Goal: Task Accomplishment & Management: Use online tool/utility

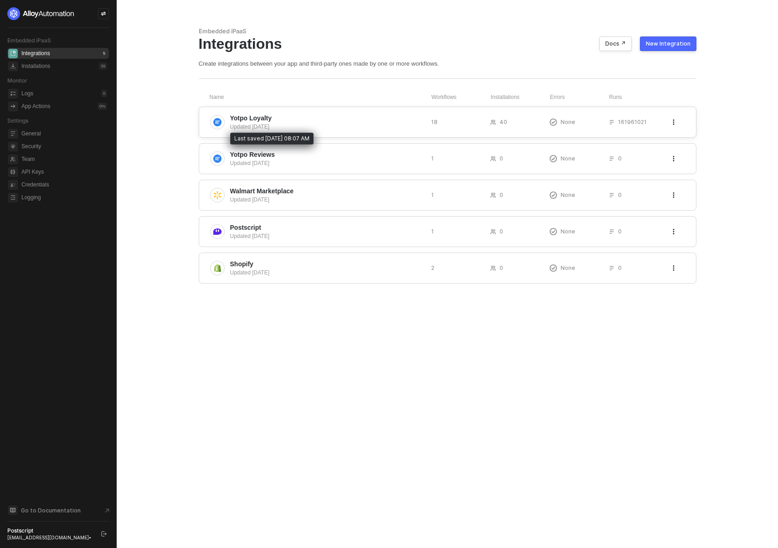
click at [254, 123] on div "Updated 2 days ago" at bounding box center [327, 127] width 194 height 8
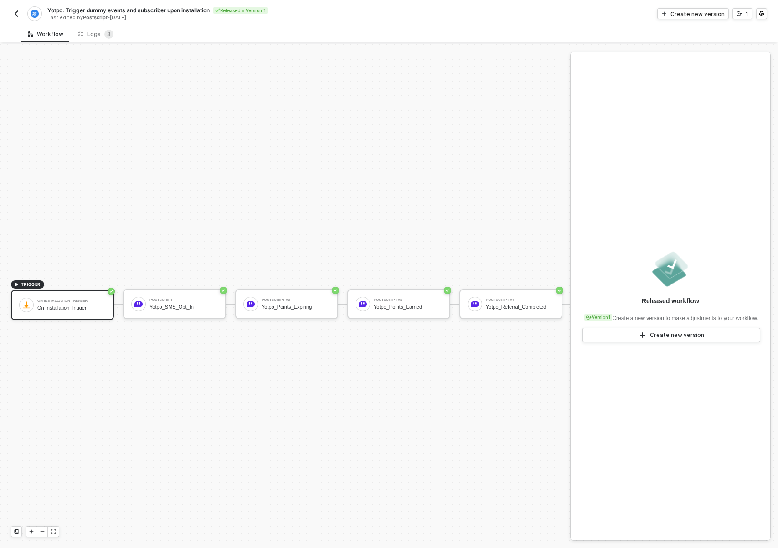
scroll to position [24, 0]
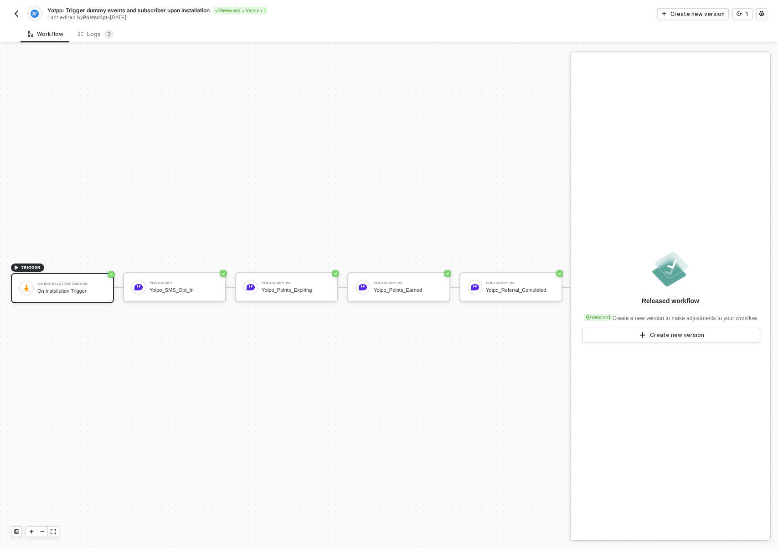
click at [96, 10] on span "Yotpo: Trigger dummy events and subscriber upon installation" at bounding box center [128, 10] width 162 height 8
click at [97, 10] on input "Yotpo: Trigger dummy events and subscriber upon installation" at bounding box center [124, 10] width 155 height 11
click at [85, 7] on input "Yotpo: Trigger dummy events and subscriber upon installation" at bounding box center [124, 10] width 155 height 11
click at [92, 8] on input "Yotpo: Trigger dummy events and subscriber upon installation" at bounding box center [124, 10] width 155 height 11
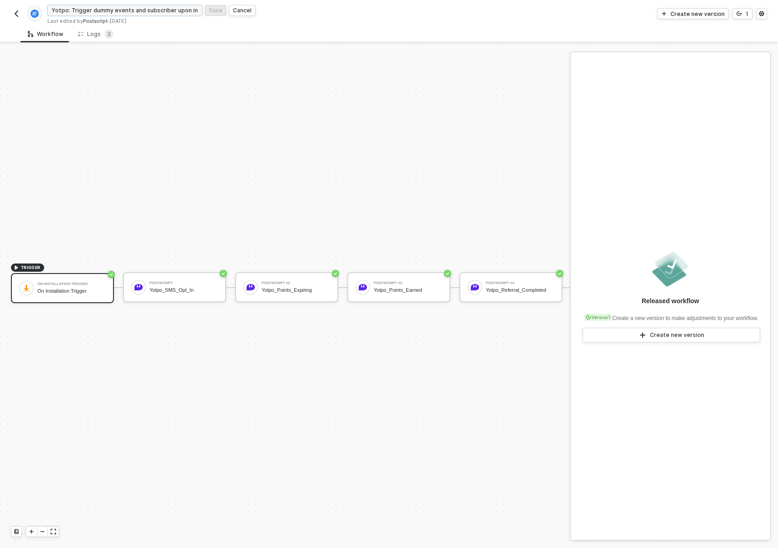
click at [92, 8] on input "Yotpo: Trigger dummy events and subscriber upon installation" at bounding box center [124, 10] width 155 height 11
type input "Yotpo: Trigger sample events and subscriber upon installation"
click at [211, 14] on button "Save" at bounding box center [216, 10] width 22 height 11
click at [97, 33] on div "Logs 3" at bounding box center [96, 34] width 36 height 9
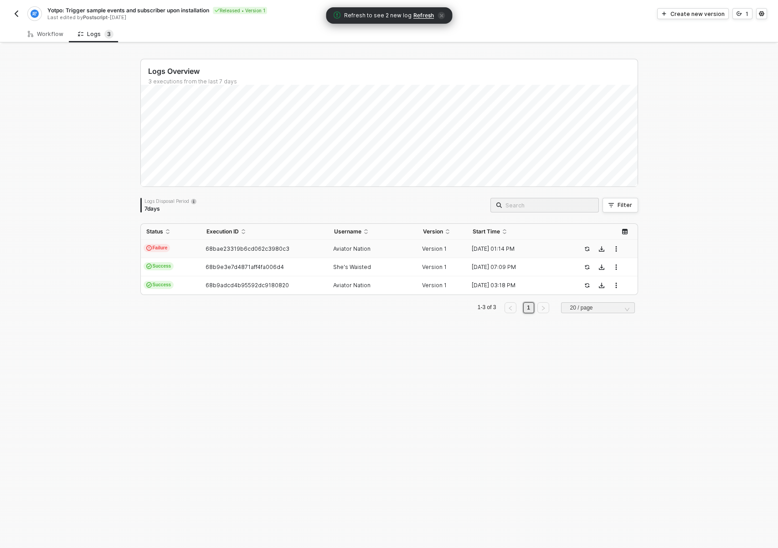
click at [298, 253] on td "68bae23319b6cd062c3980c3" at bounding box center [265, 249] width 128 height 18
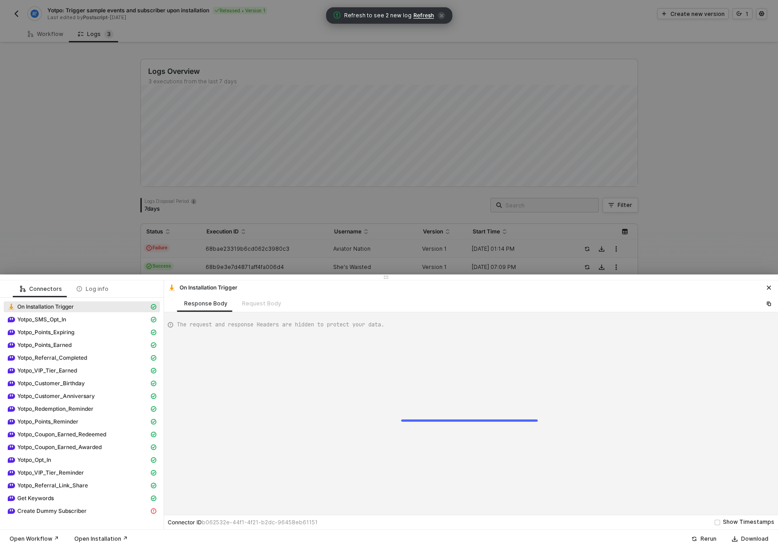
scroll to position [24, 0]
click at [63, 319] on span "Yotpo_SMS_Opt_In" at bounding box center [41, 319] width 49 height 7
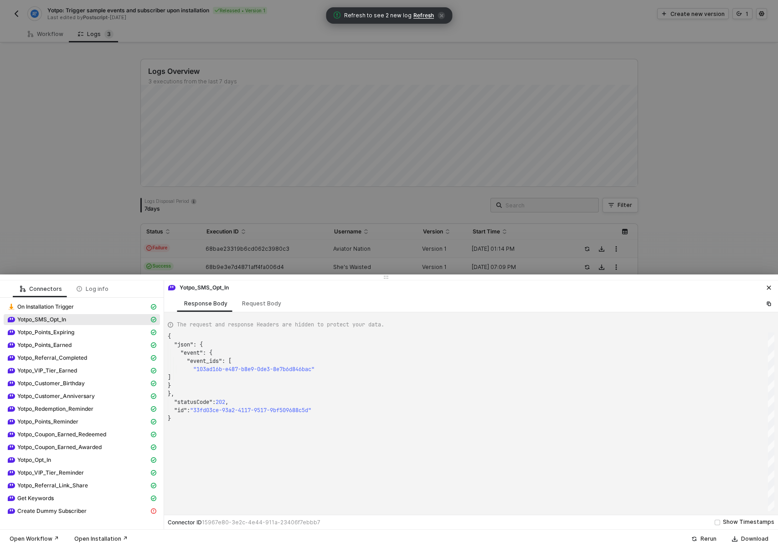
scroll to position [82, 0]
click at [62, 332] on span "Yotpo_Points_Expiring" at bounding box center [45, 332] width 57 height 7
click at [72, 509] on span "Create Dummy Subscriber" at bounding box center [51, 511] width 69 height 7
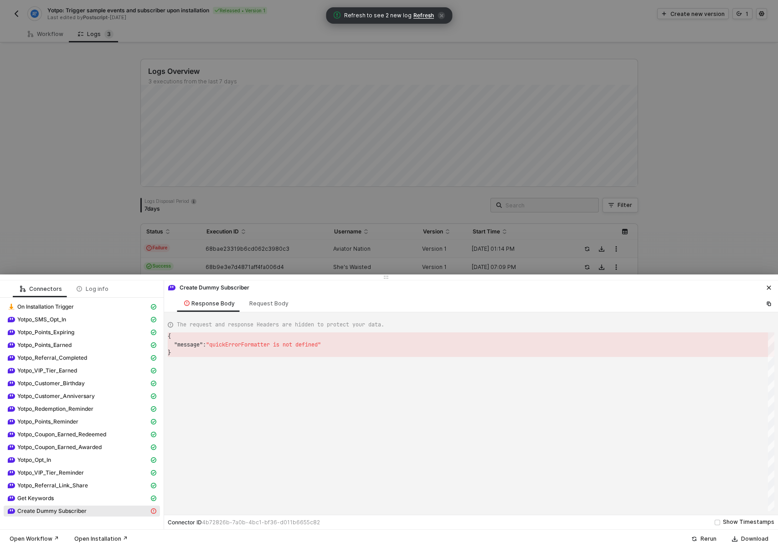
click at [42, 513] on span "Create Dummy Subscriber" at bounding box center [51, 511] width 69 height 7
click at [269, 307] on div "Request Body" at bounding box center [269, 303] width 54 height 17
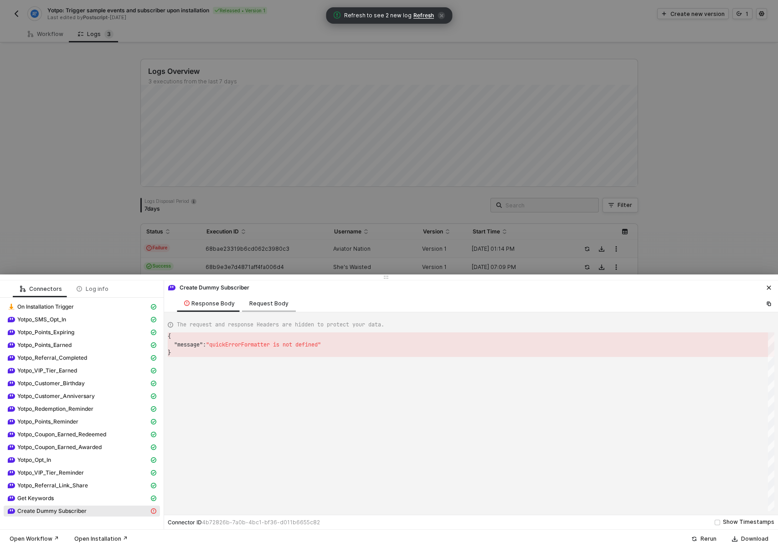
type textarea "{ "tags": [], "apiVersion": "postscriptV2", "phoneNumber": "+1 555-555-5555", "…"
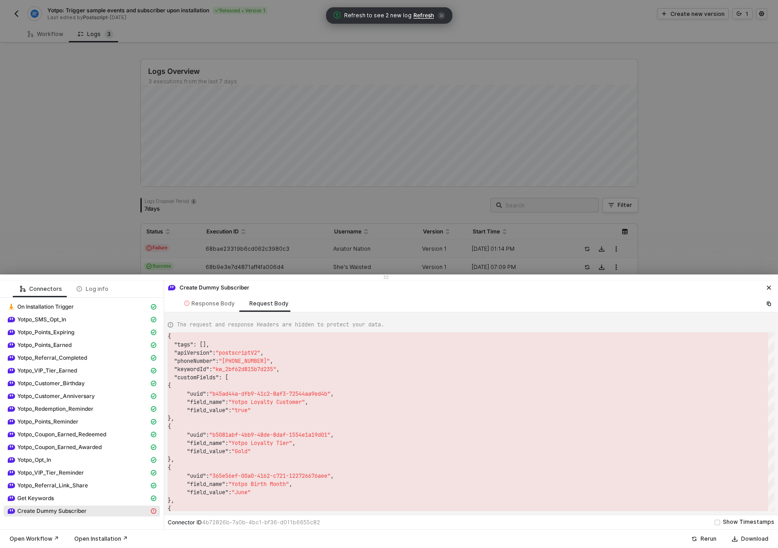
click at [101, 218] on div at bounding box center [389, 274] width 778 height 548
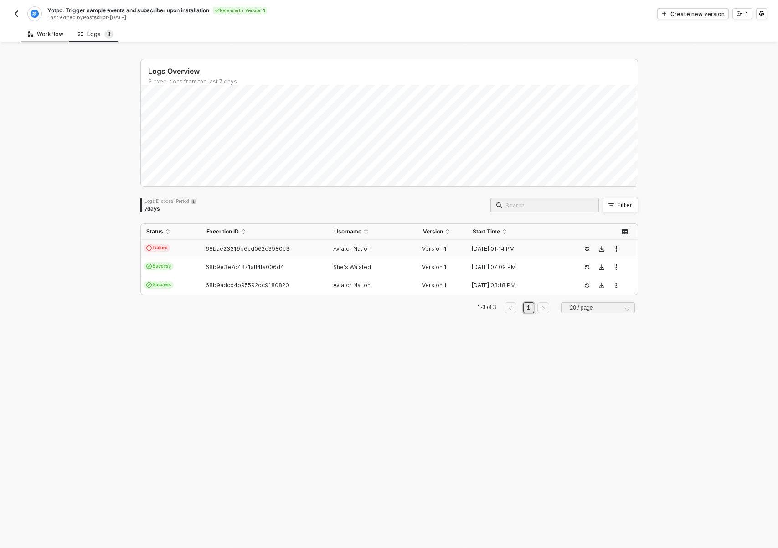
click at [28, 34] on icon at bounding box center [30, 34] width 5 height 9
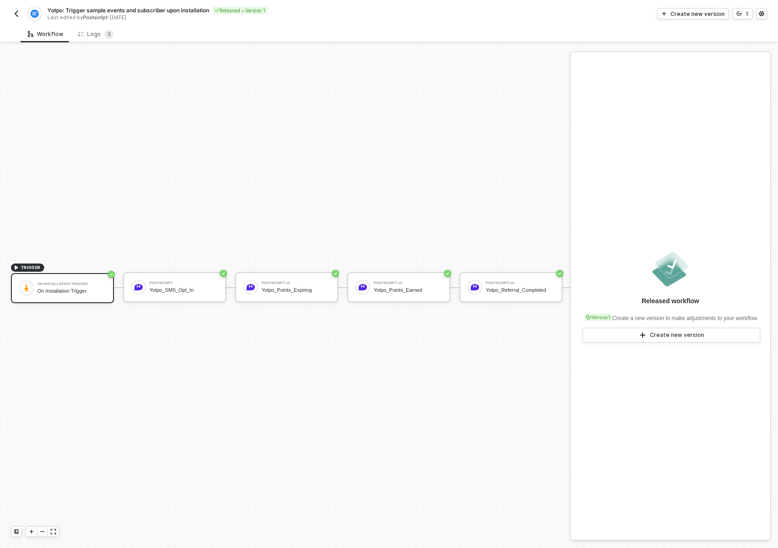
click at [465, 416] on div "TRIGGER On Installation Trigger On Installation Trigger Postscript Yotpo_SMS_Op…" at bounding box center [778, 287] width 1557 height 521
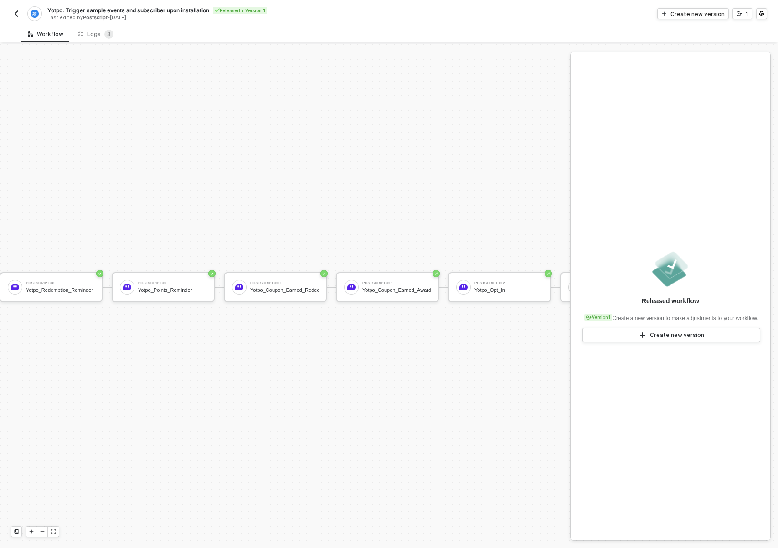
scroll to position [24, 1346]
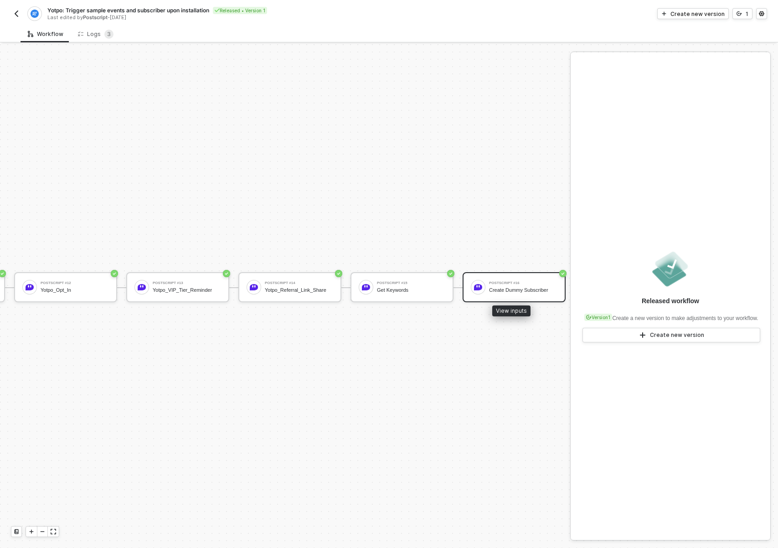
click at [521, 286] on div "Postscript #16 Create Dummy Subscriber" at bounding box center [523, 287] width 68 height 17
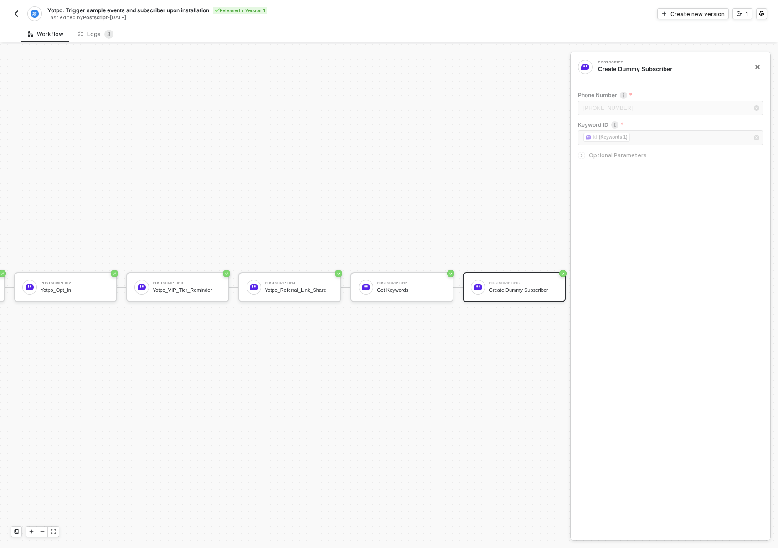
click at [611, 163] on div "Phone Number +1 555-555-5555 Keyword ID ﻿ ﻿ Id (Keywords 1) ﻿ Optional Paramete…" at bounding box center [670, 127] width 185 height 87
click at [603, 155] on span "Optional Parameters" at bounding box center [618, 155] width 58 height 7
click at [622, 67] on div "Create Dummy Subscriber" at bounding box center [669, 69] width 142 height 8
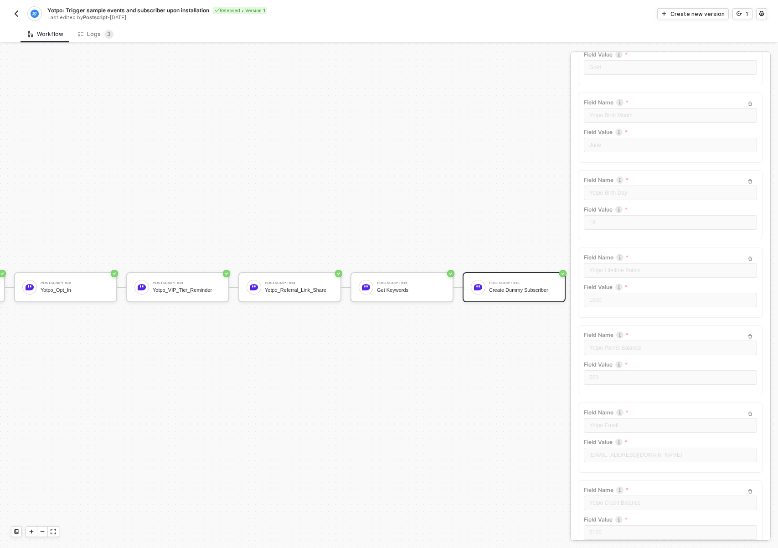
scroll to position [0, 0]
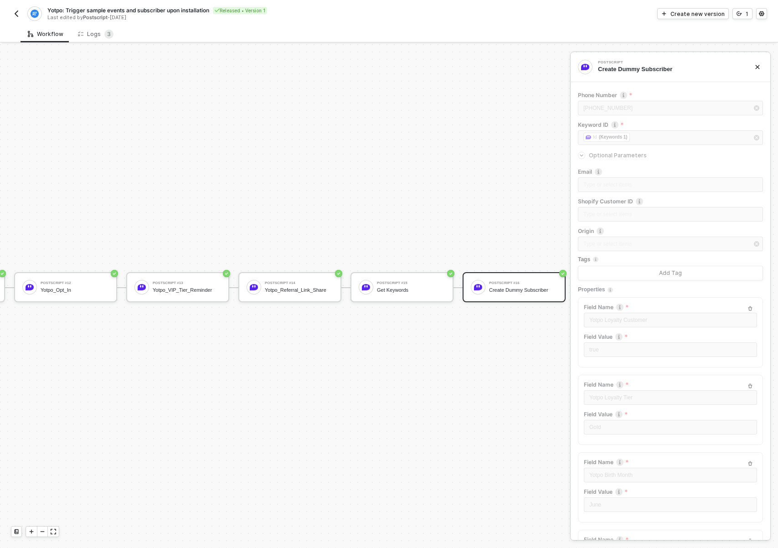
click at [628, 65] on div "Create Dummy Subscriber" at bounding box center [669, 69] width 142 height 8
click at [23, 16] on div "Yotpo: Trigger sample events and subscriber upon installation Released • Versio…" at bounding box center [200, 13] width 378 height 15
click at [98, 34] on div "Logs 3" at bounding box center [96, 34] width 36 height 9
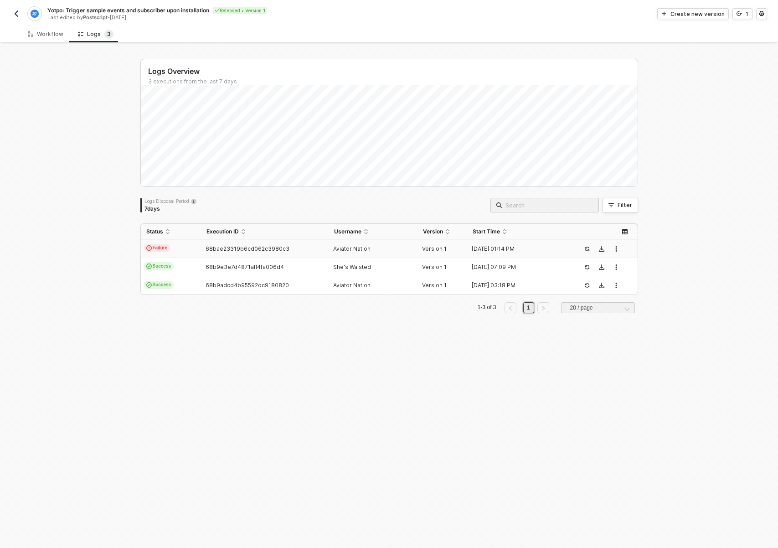
click at [219, 249] on span "68bae23319b6cd062c3980c3" at bounding box center [248, 248] width 84 height 7
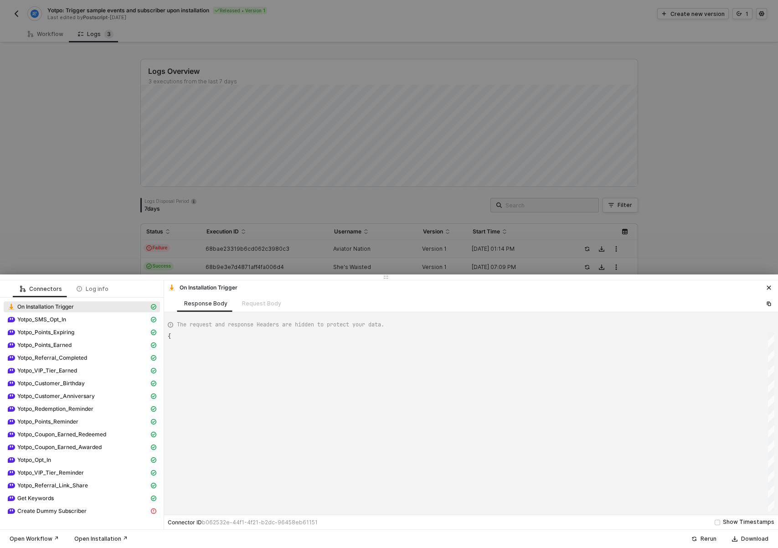
scroll to position [25, 0]
click at [74, 322] on div "Yotpo_SMS_Opt_In" at bounding box center [78, 320] width 142 height 8
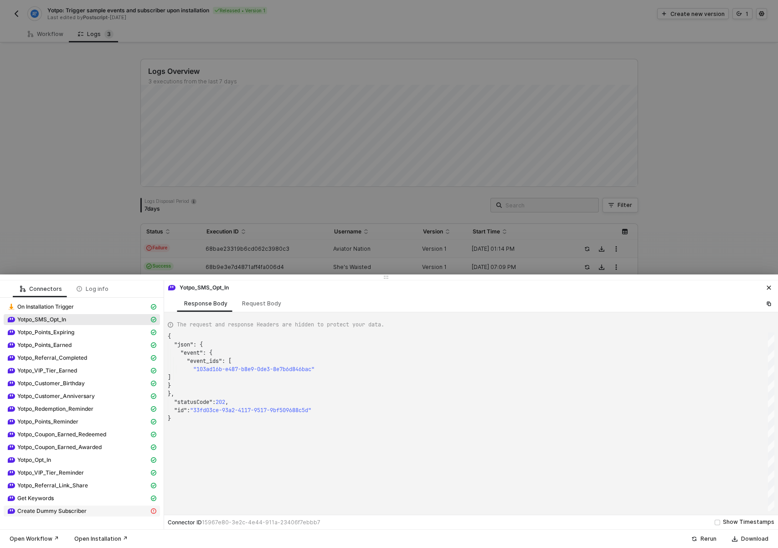
click at [80, 510] on span "Create Dummy Subscriber" at bounding box center [51, 511] width 69 height 7
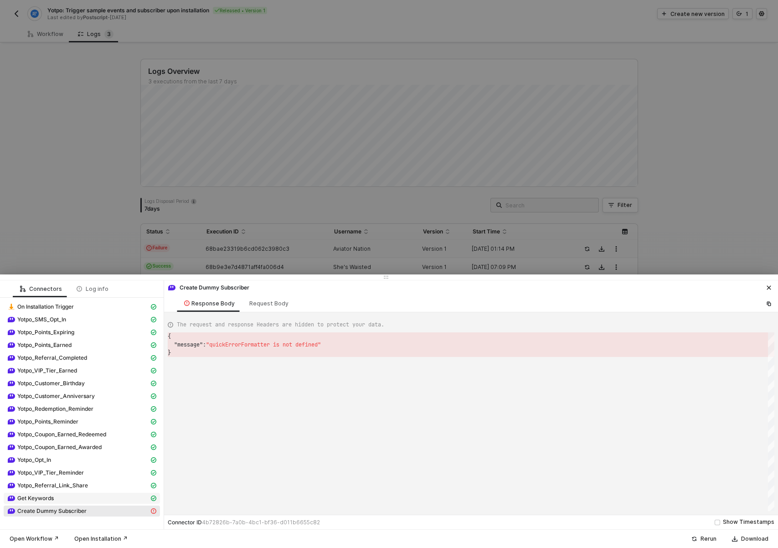
click at [61, 501] on div "Get Keywords" at bounding box center [78, 498] width 142 height 8
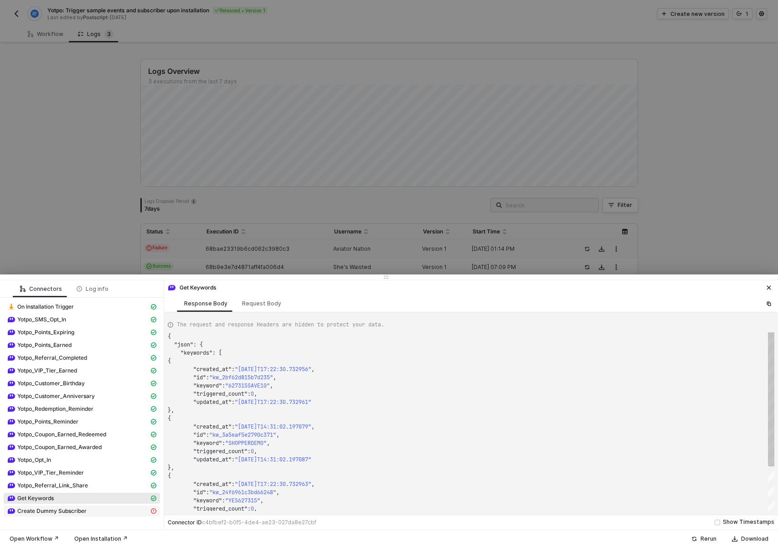
click at [57, 511] on span "Create Dummy Subscriber" at bounding box center [51, 511] width 69 height 7
type textarea "{ "message": "quickErrorFormatter is not defined" }"
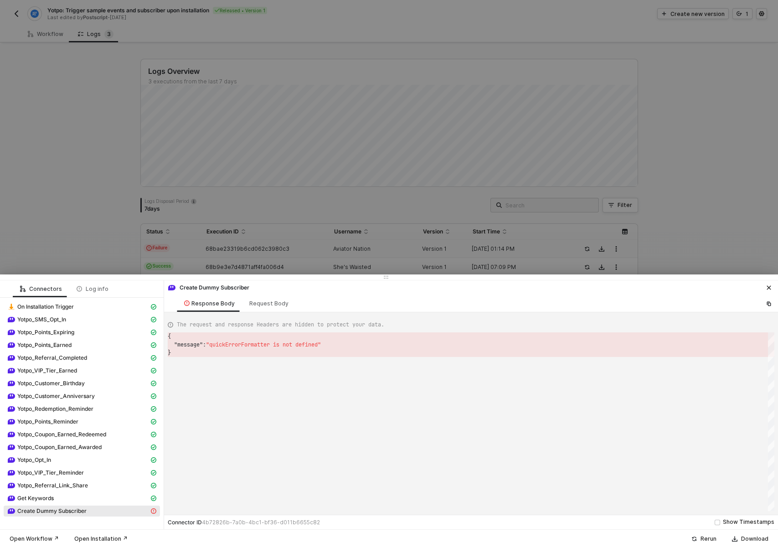
drag, startPoint x: 88, startPoint y: 239, endPoint x: 139, endPoint y: 239, distance: 50.2
click at [88, 239] on div at bounding box center [389, 274] width 778 height 548
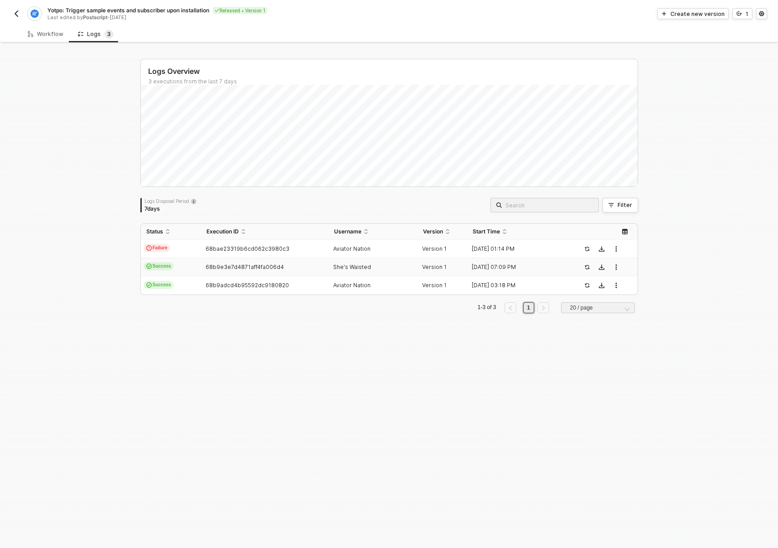
click at [173, 261] on td "Success" at bounding box center [171, 267] width 60 height 18
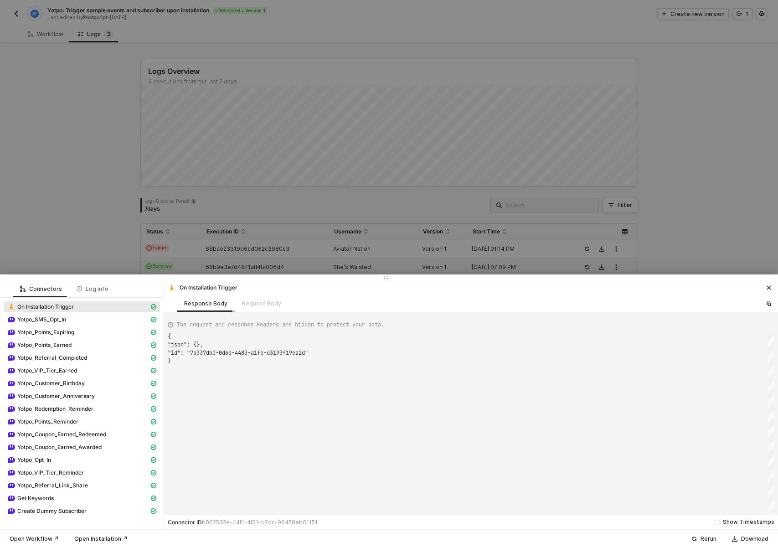
scroll to position [25, 0]
click at [76, 505] on div "Get Keywords" at bounding box center [82, 499] width 156 height 13
click at [74, 510] on span "Create Dummy Subscriber" at bounding box center [51, 511] width 69 height 7
type textarea "{ "json": { "subscriber": { "created_at": "2025-09-04T19:09:31.230549", "email"…"
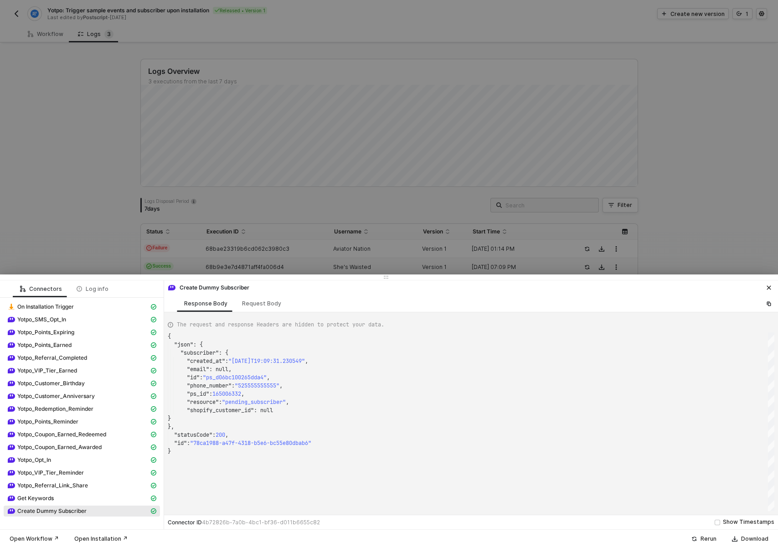
click at [117, 131] on div at bounding box center [389, 274] width 778 height 548
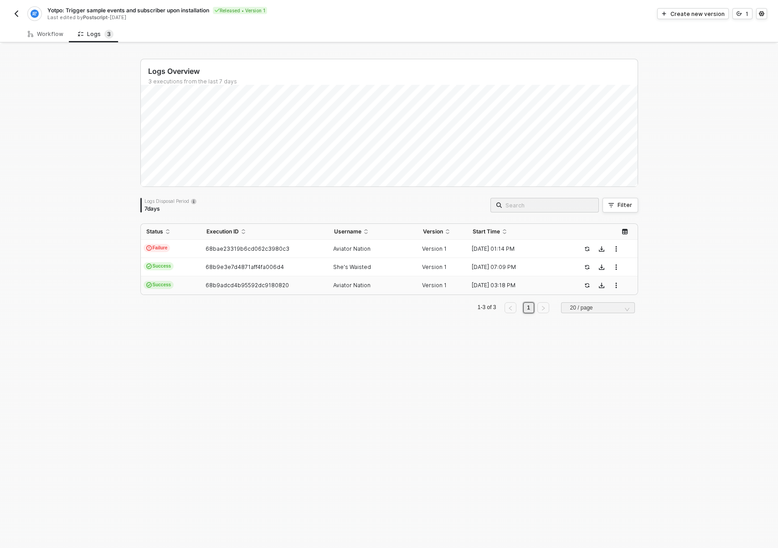
click at [225, 285] on span "68b9adcd4b95592dc9180820" at bounding box center [247, 285] width 83 height 7
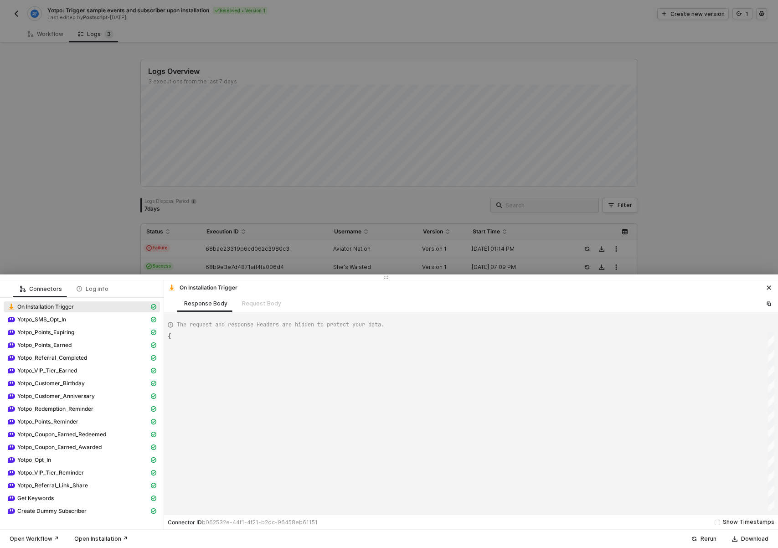
type textarea "{ "json": {}, "id": "7b337db0-0d6d-4483-a1fe-d3193f19ea2d" }"
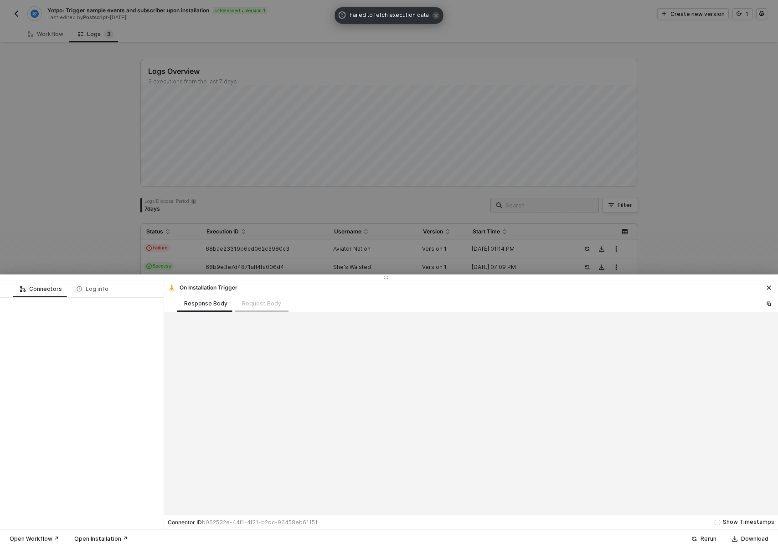
click at [253, 305] on div "Request Body" at bounding box center [262, 303] width 54 height 17
click at [102, 296] on div "Log info" at bounding box center [92, 288] width 47 height 17
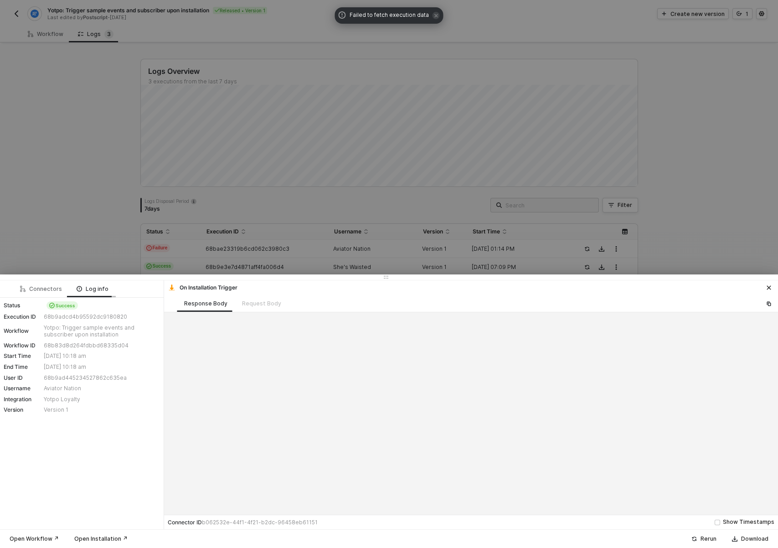
click at [69, 294] on div "Log info" at bounding box center [92, 288] width 47 height 17
click at [48, 290] on div "Connectors" at bounding box center [41, 288] width 42 height 7
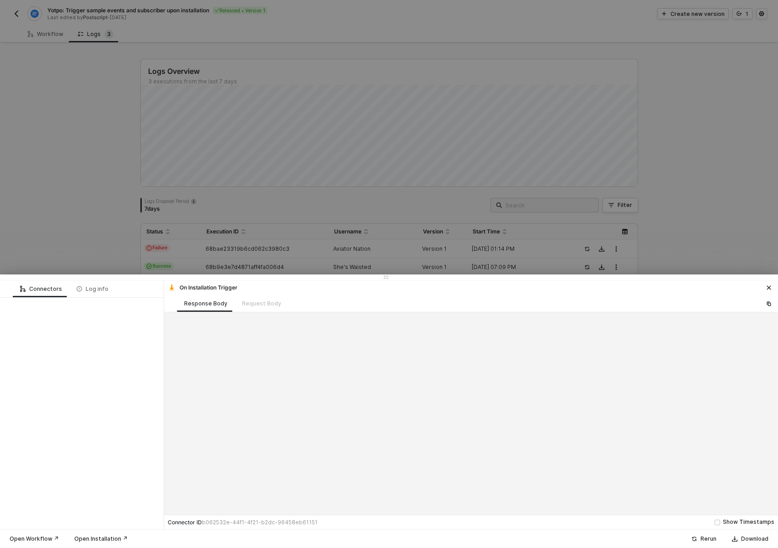
click at [210, 290] on div "On Installation Trigger" at bounding box center [203, 288] width 70 height 8
click at [760, 302] on div "Response Body Request Body" at bounding box center [471, 303] width 614 height 17
click at [771, 286] on icon "icon-close" at bounding box center [769, 287] width 5 height 5
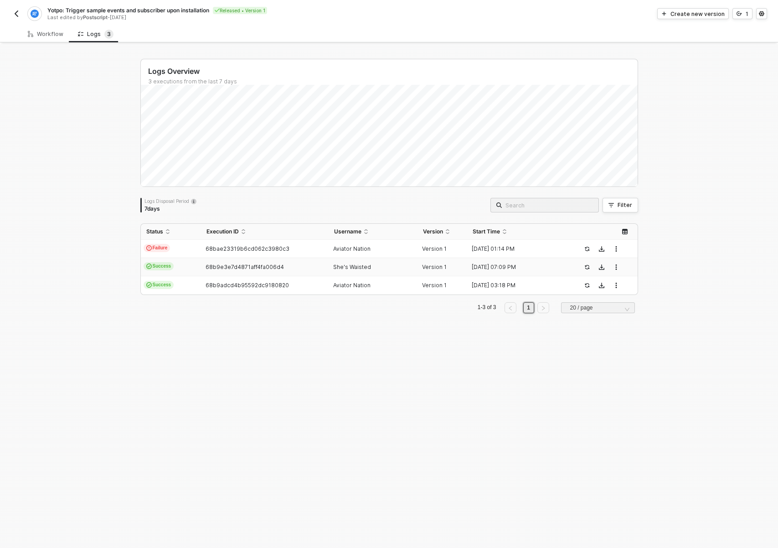
click at [300, 267] on div "68b9e3e7d4871aff4fa006d4" at bounding box center [261, 267] width 120 height 7
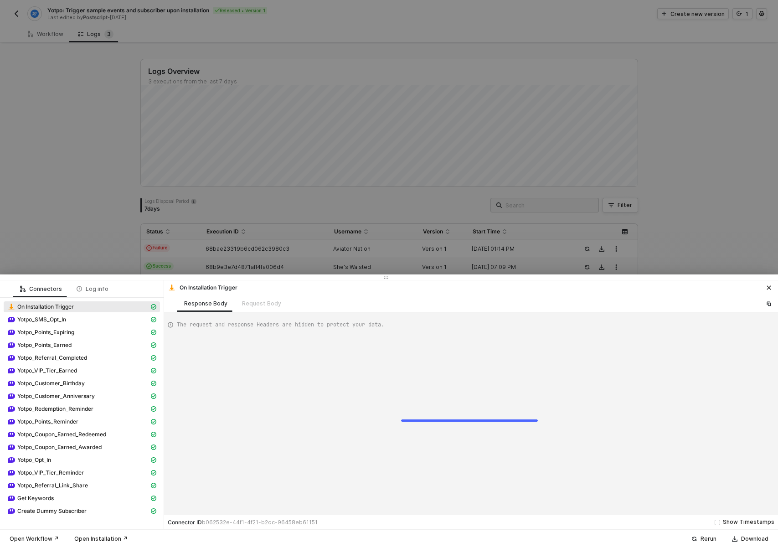
scroll to position [25, 0]
click at [109, 500] on div "Get Keywords" at bounding box center [78, 498] width 142 height 8
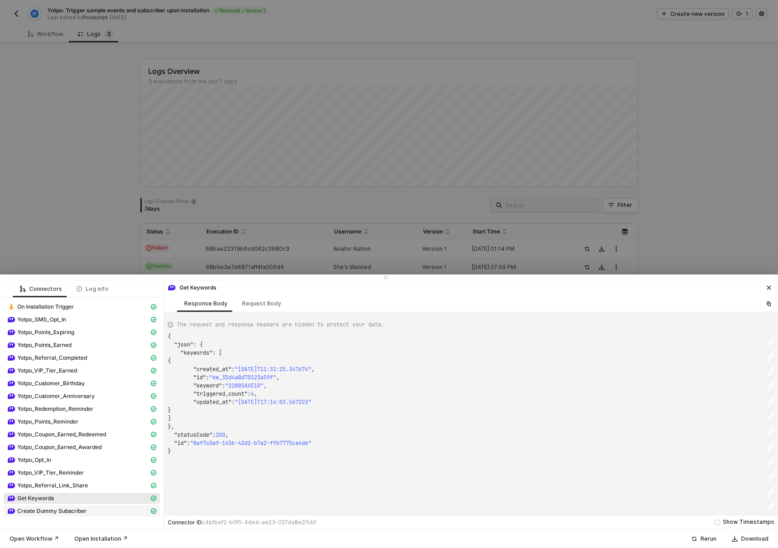
click at [102, 510] on div "Create Dummy Subscriber" at bounding box center [78, 511] width 142 height 8
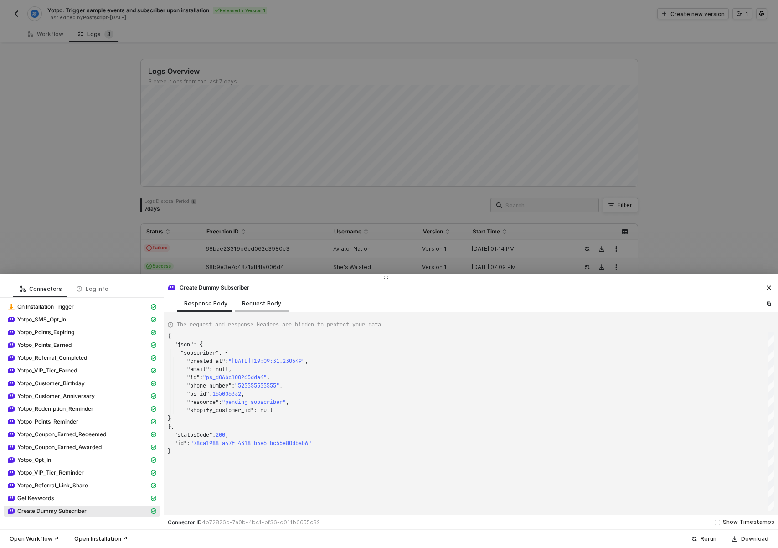
click at [237, 300] on div "Request Body" at bounding box center [262, 303] width 54 height 17
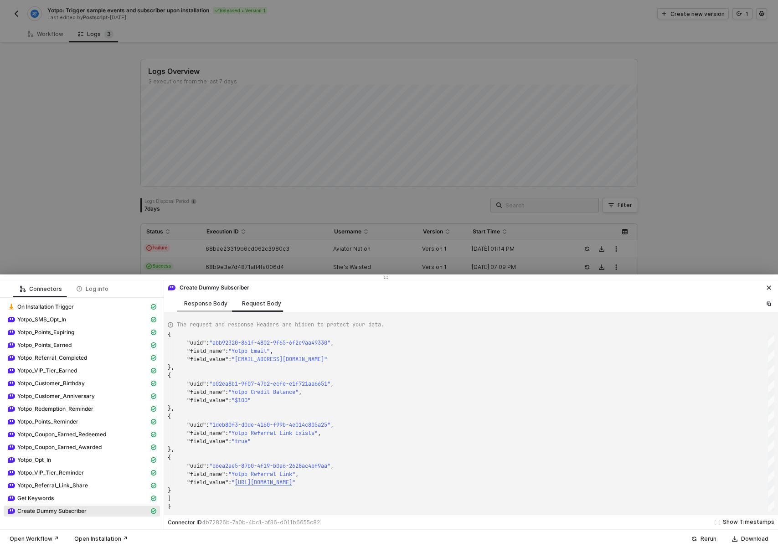
click at [220, 304] on div "Response Body" at bounding box center [205, 303] width 43 height 7
type textarea "{ "json": { "subscriber": { "created_at": "2025-09-04T19:09:31.230549", "email"…"
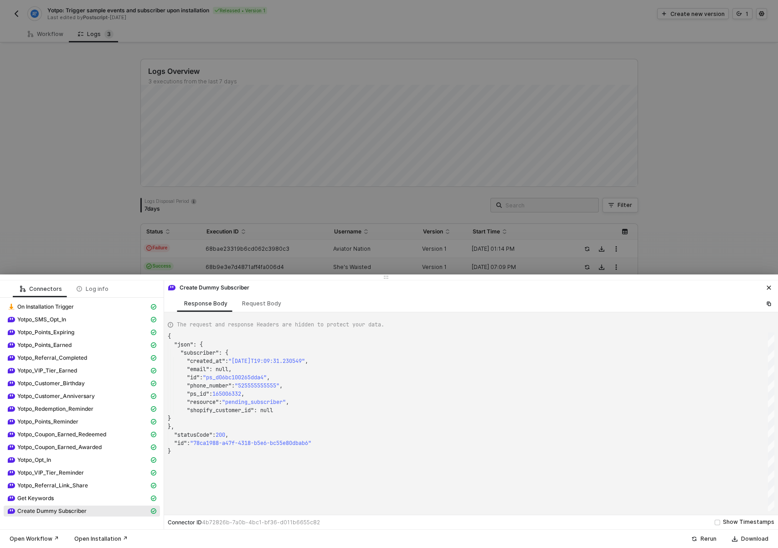
click at [79, 231] on div at bounding box center [389, 274] width 778 height 548
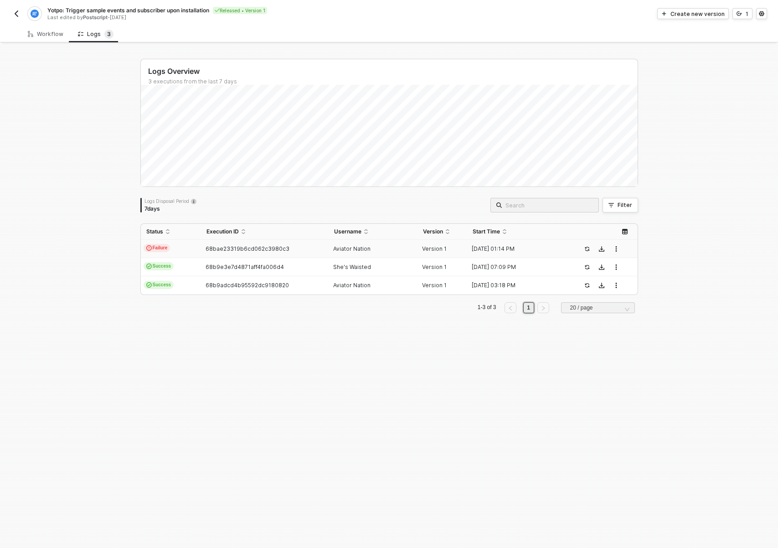
click at [206, 247] on span "68bae23319b6cd062c3980c3" at bounding box center [248, 248] width 84 height 7
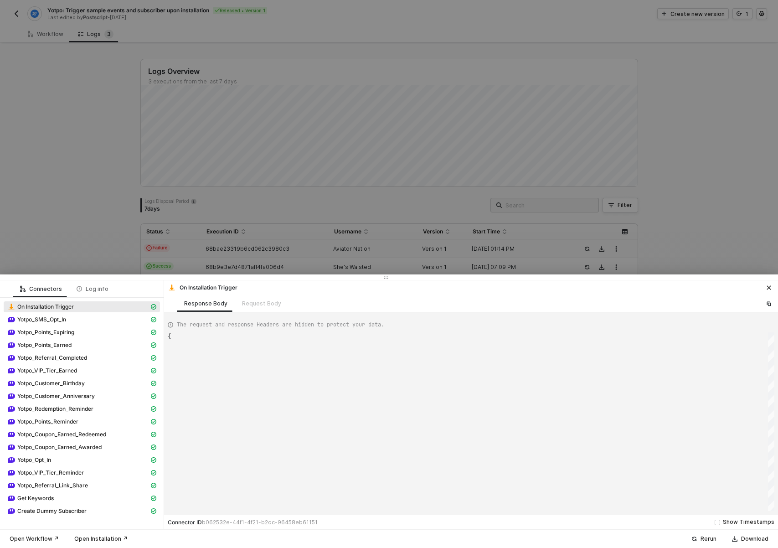
scroll to position [25, 0]
click at [80, 510] on span "Create Dummy Subscriber" at bounding box center [51, 511] width 69 height 7
type textarea "{ "message": "quickErrorFormatter is not defined" }"
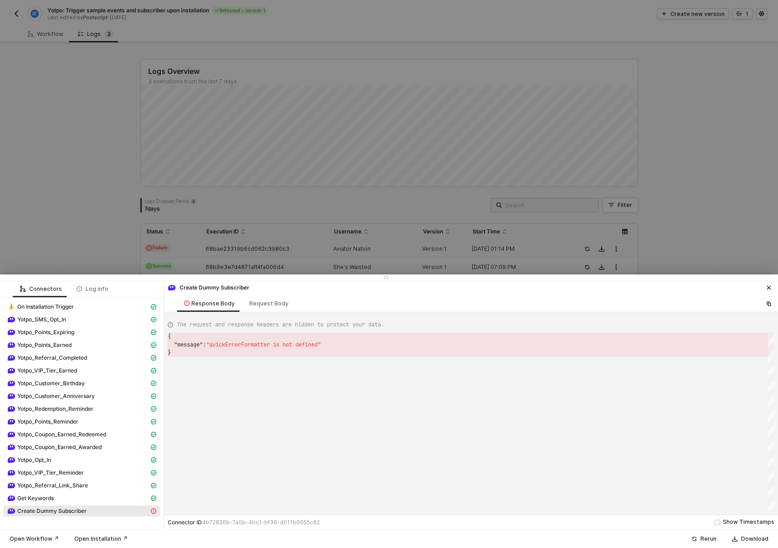
scroll to position [16, 0]
click at [72, 90] on div at bounding box center [389, 274] width 778 height 548
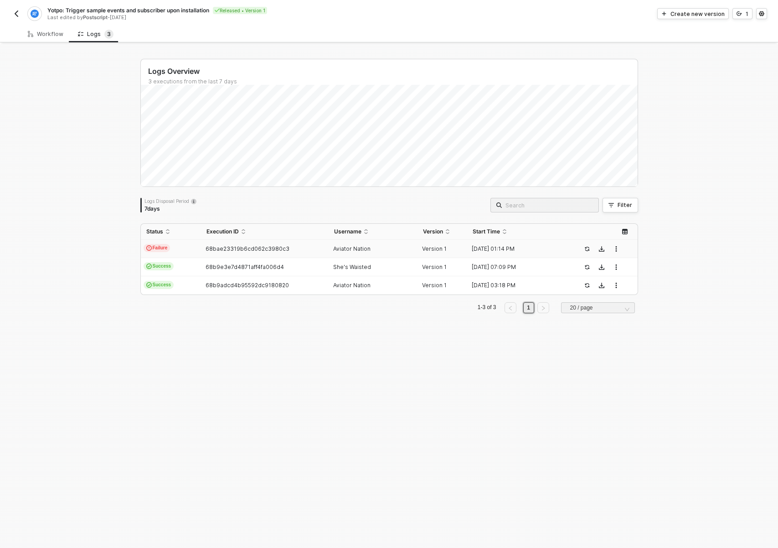
click at [13, 15] on img "button" at bounding box center [16, 13] width 7 height 7
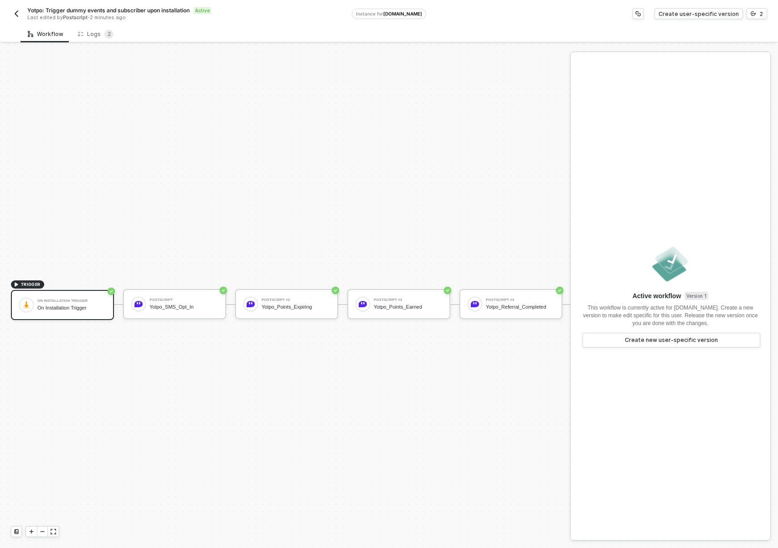
scroll to position [24, 0]
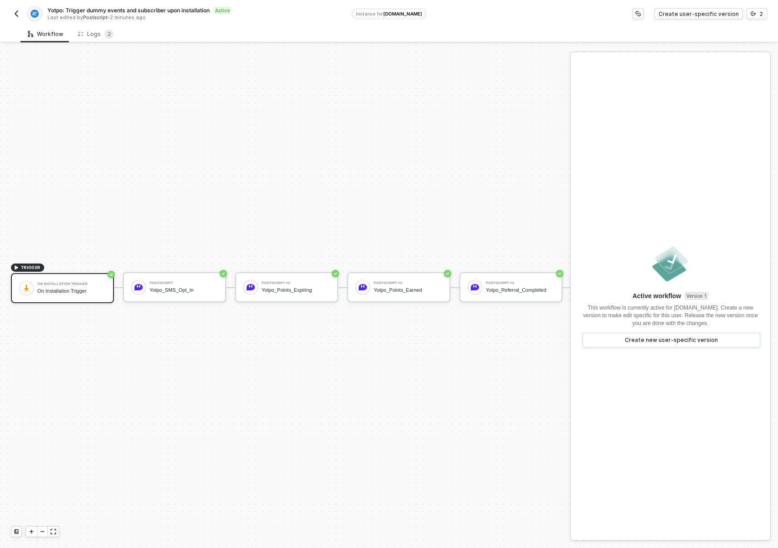
click at [769, 16] on div "Yotpo: Trigger dummy events and subscriber upon installation Active Last edited…" at bounding box center [389, 13] width 778 height 26
click at [767, 15] on div "Yotpo: Trigger dummy events and subscriber upon installation Active Last edited…" at bounding box center [389, 13] width 778 height 26
click at [764, 14] on button "2" at bounding box center [757, 13] width 21 height 11
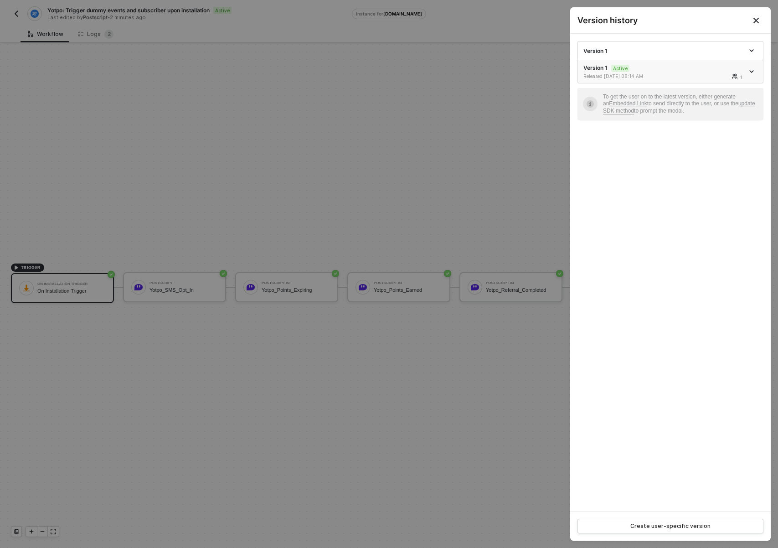
click at [711, 71] on div "Version 1 Active Released 09/05/2025 08:14 AM 1" at bounding box center [664, 72] width 161 height 16
click at [695, 50] on div "Version 1" at bounding box center [664, 51] width 161 height 8
click at [755, 20] on icon "Close" at bounding box center [756, 20] width 7 height 7
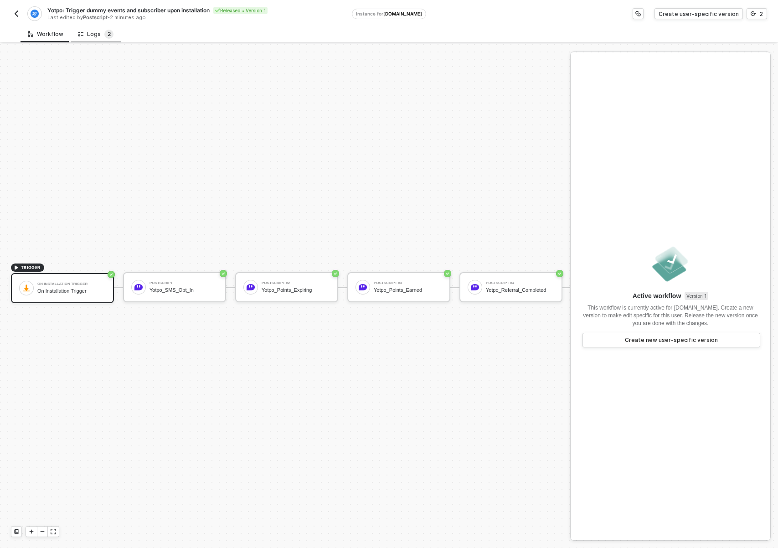
click at [104, 36] on sup "2" at bounding box center [108, 34] width 9 height 9
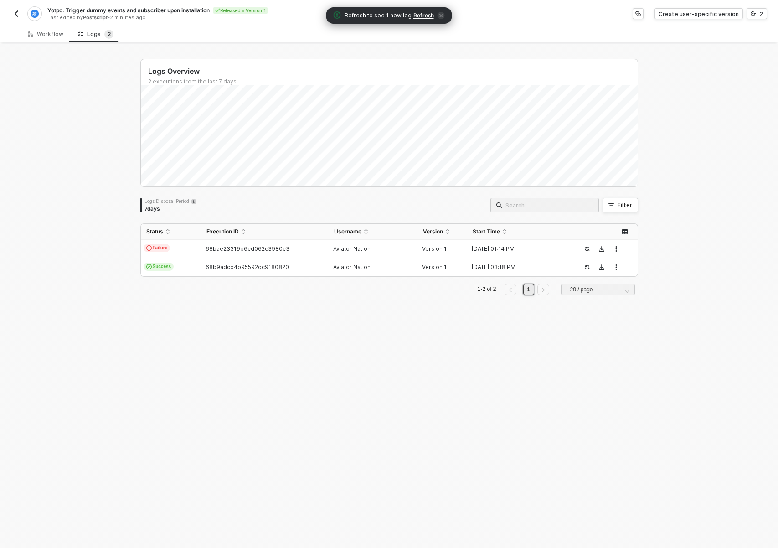
click at [20, 9] on button "button" at bounding box center [16, 13] width 11 height 11
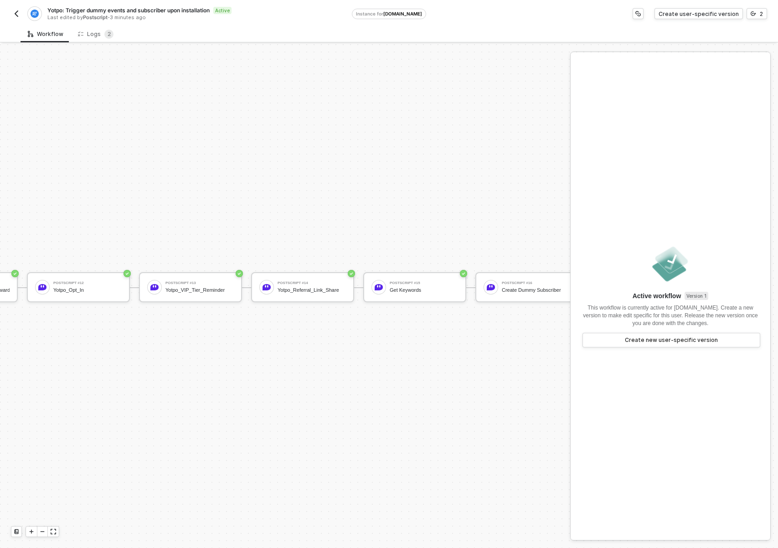
scroll to position [24, 1350]
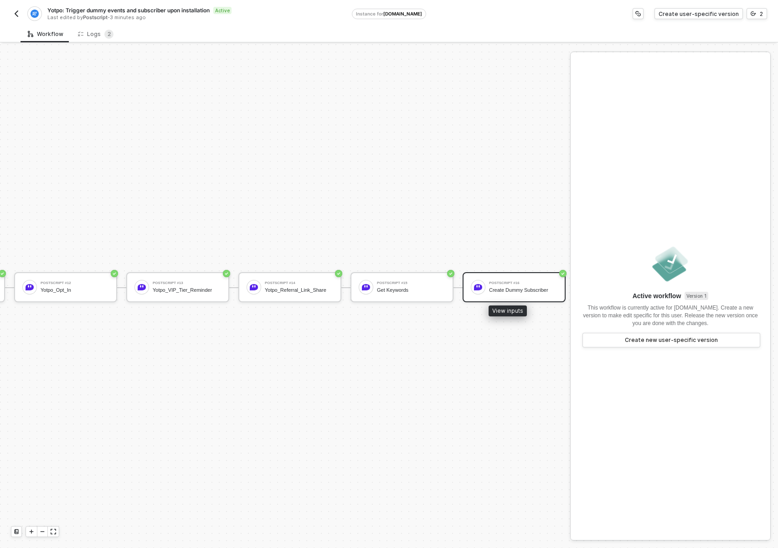
click at [508, 272] on div "Postscript #16 Create Dummy Subscriber" at bounding box center [514, 287] width 103 height 30
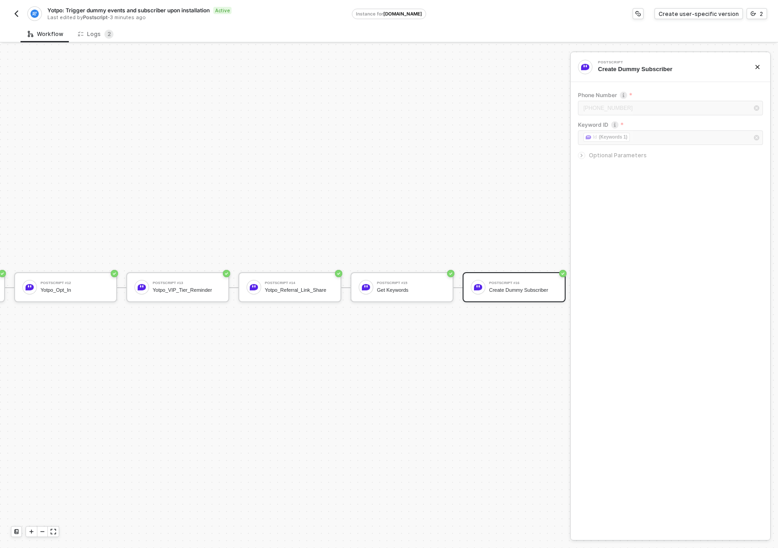
click at [19, 12] on img "button" at bounding box center [16, 13] width 7 height 7
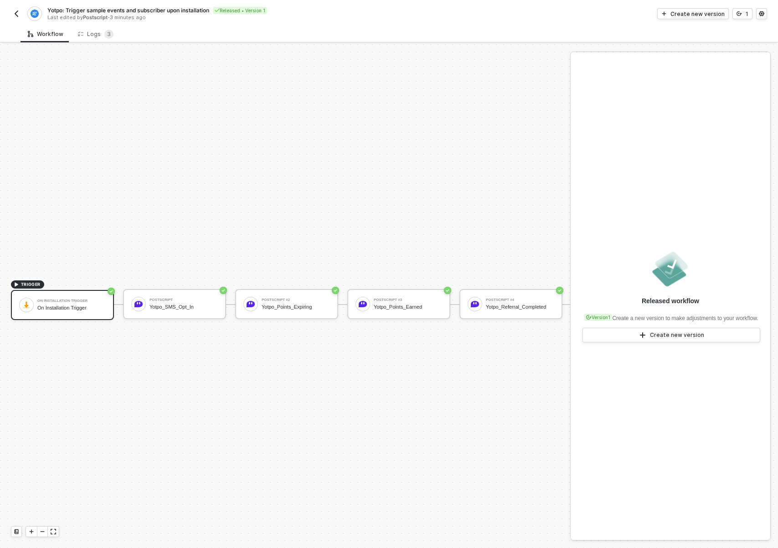
scroll to position [24, 0]
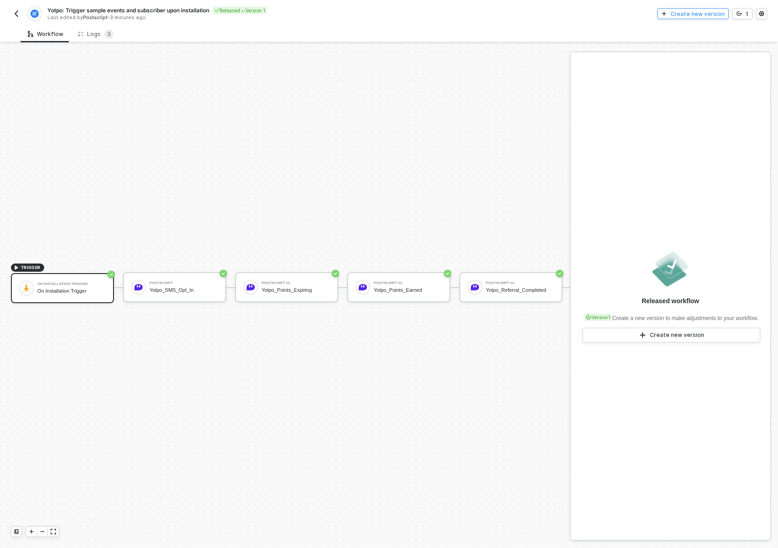
click at [719, 12] on div "Create new version" at bounding box center [698, 14] width 54 height 8
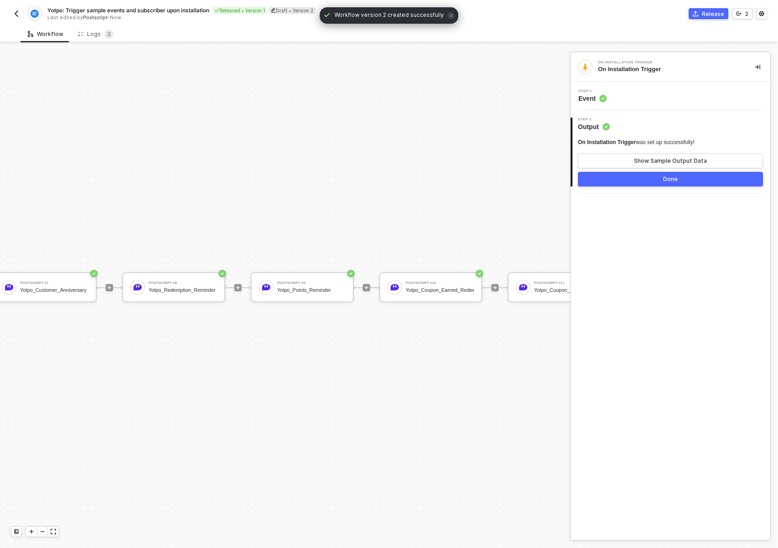
scroll to position [24, 1681]
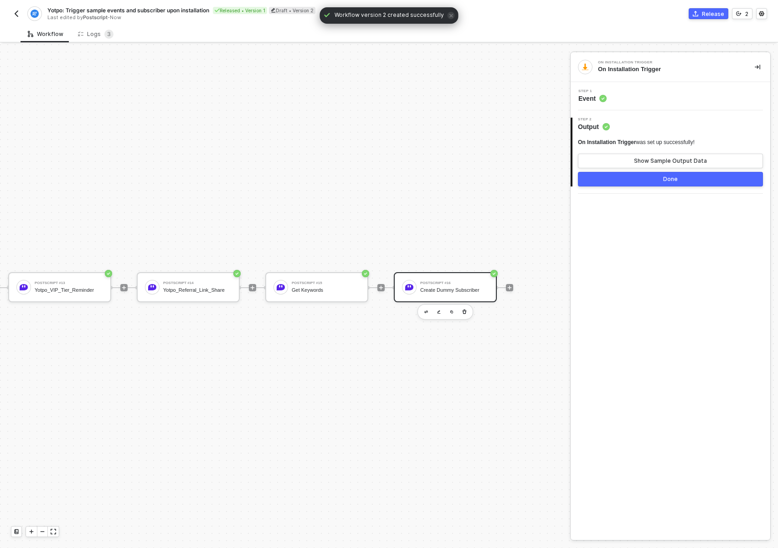
click at [447, 291] on div "Postscript #16 Create Dummy Subscriber" at bounding box center [445, 287] width 103 height 30
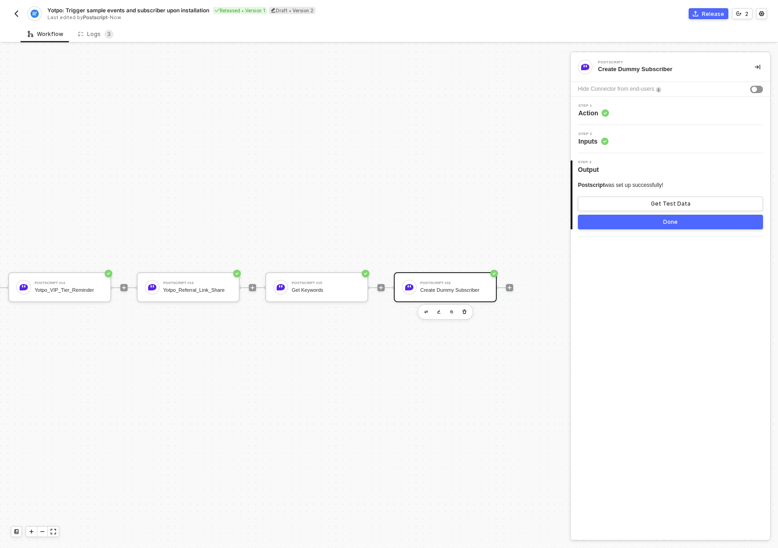
drag, startPoint x: 187, startPoint y: 75, endPoint x: 82, endPoint y: 53, distance: 107.1
click at [14, 13] on img "button" at bounding box center [16, 13] width 7 height 7
